Goal: Navigation & Orientation: Find specific page/section

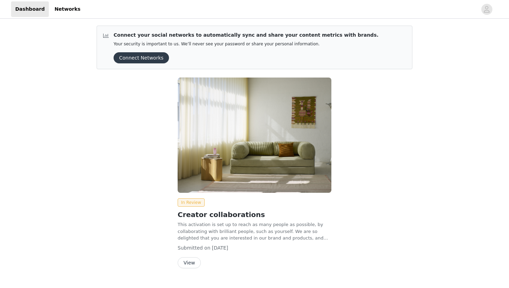
scroll to position [15, 0]
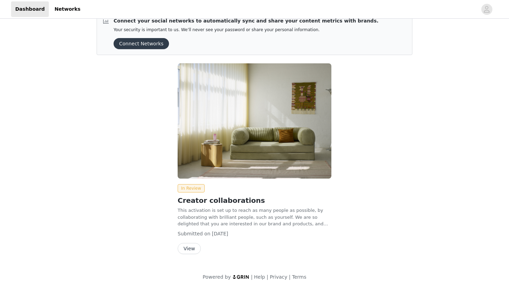
scroll to position [15, 0]
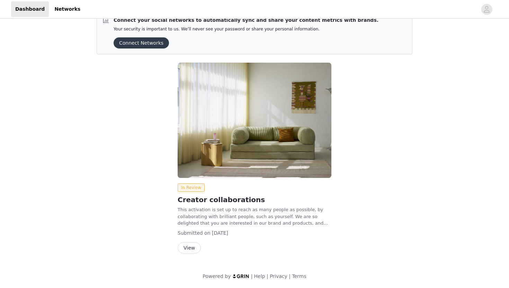
click at [189, 245] on button "View" at bounding box center [189, 247] width 23 height 11
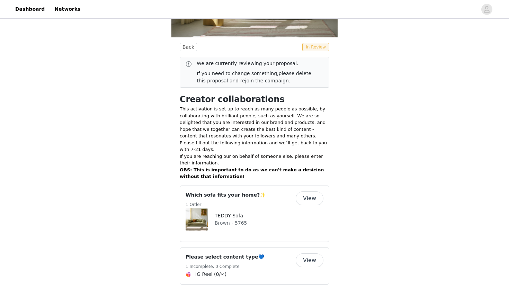
scroll to position [99, 0]
